Goal: Check status: Check status

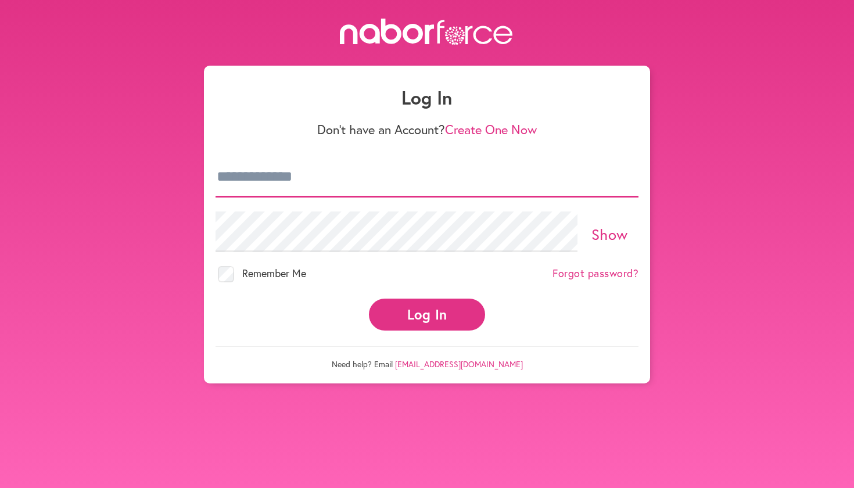
type input "**********"
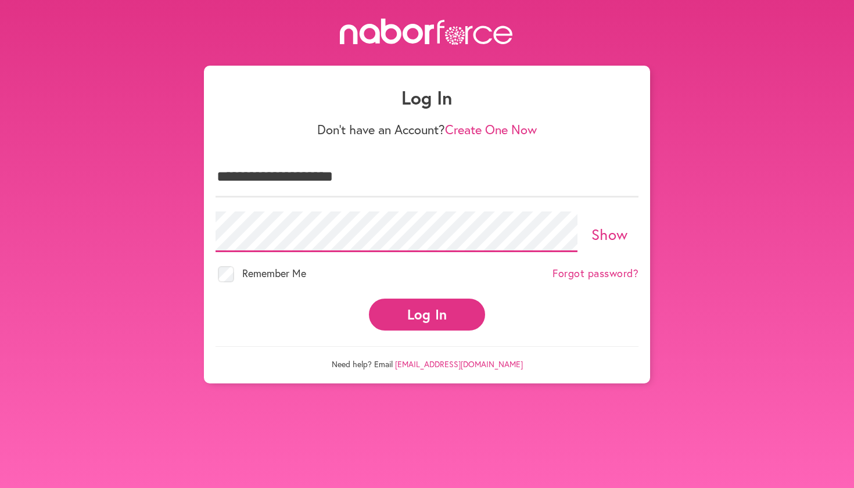
click at [427, 304] on button "Log In" at bounding box center [427, 315] width 116 height 32
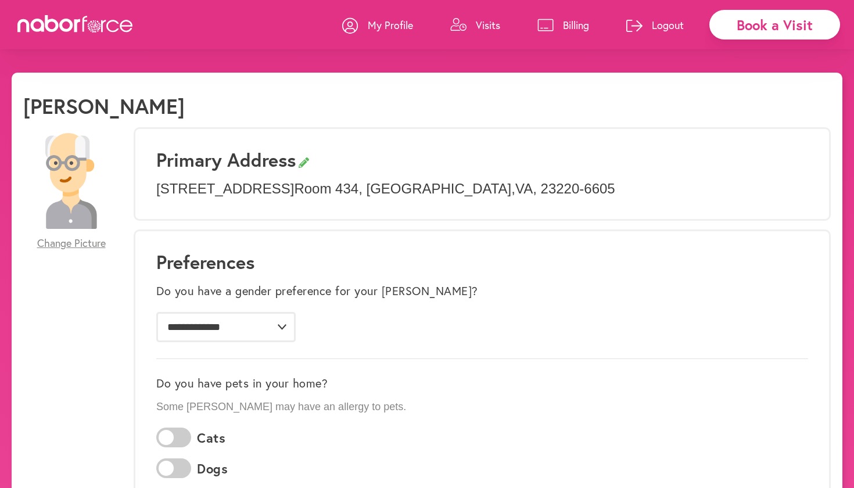
click at [490, 21] on p "Visits" at bounding box center [488, 25] width 24 height 14
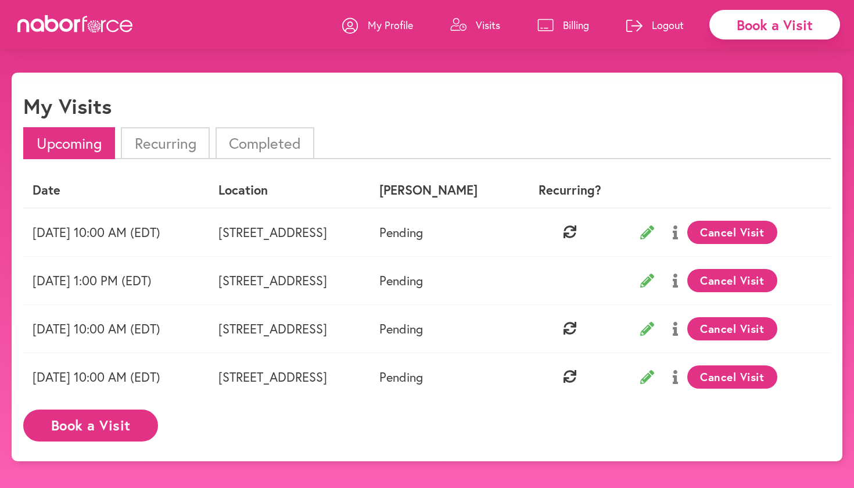
scroll to position [9, 0]
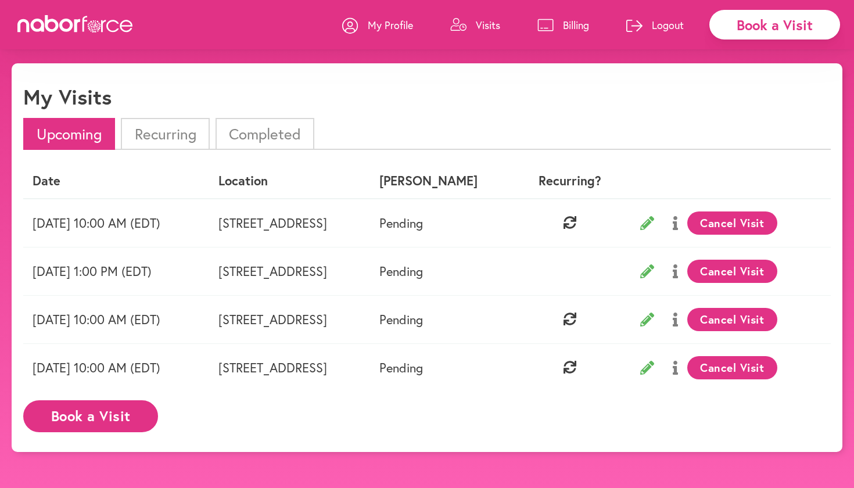
click at [678, 272] on icon at bounding box center [675, 271] width 5 height 14
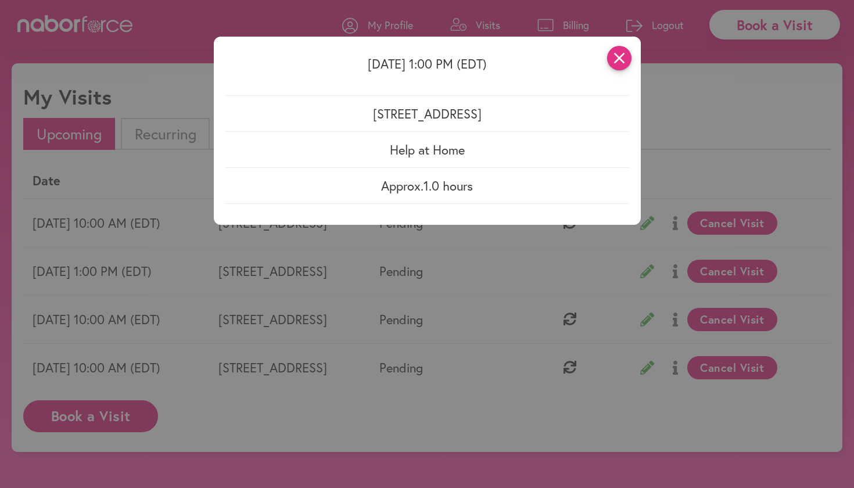
click at [620, 60] on icon "close" at bounding box center [619, 58] width 24 height 24
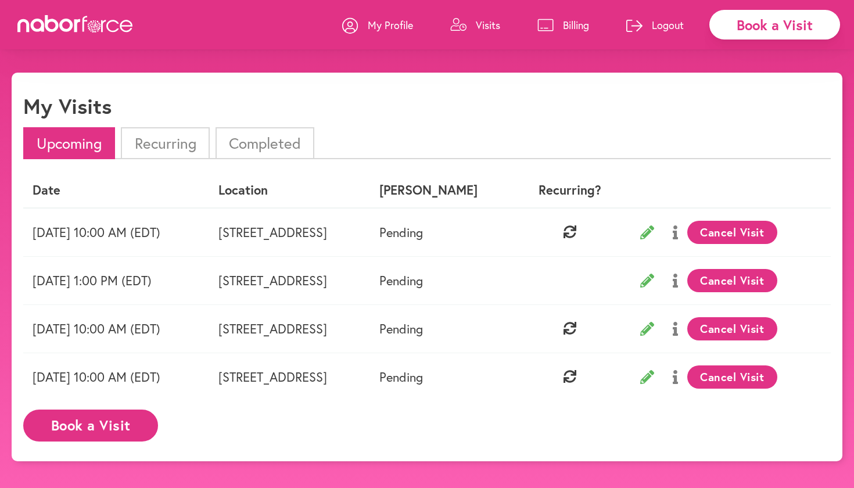
scroll to position [0, 0]
click at [283, 144] on li "Completed" at bounding box center [265, 143] width 99 height 32
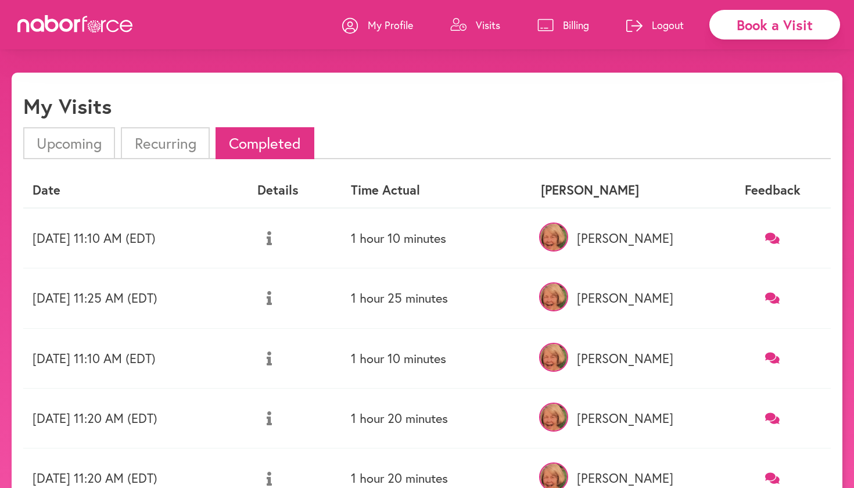
click at [667, 23] on p "Logout" at bounding box center [668, 25] width 32 height 14
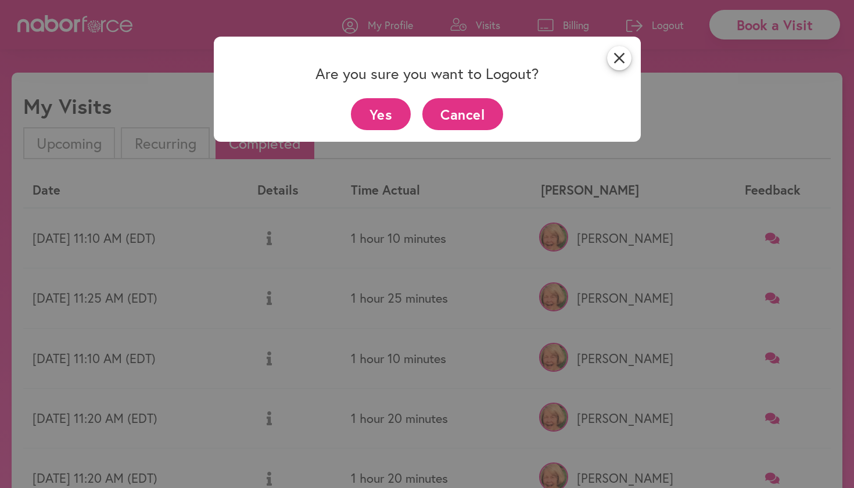
click at [380, 114] on button "Yes" at bounding box center [381, 114] width 60 height 32
